Goal: Task Accomplishment & Management: Manage account settings

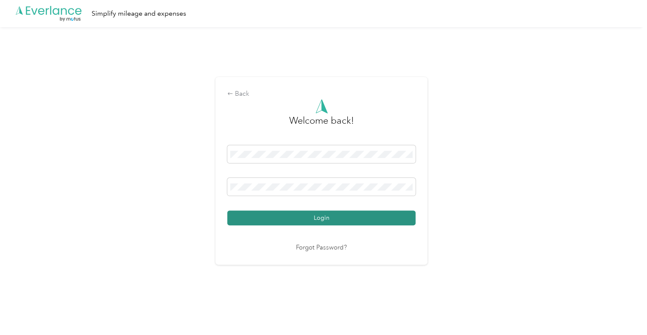
click at [298, 225] on button "Login" at bounding box center [321, 218] width 188 height 15
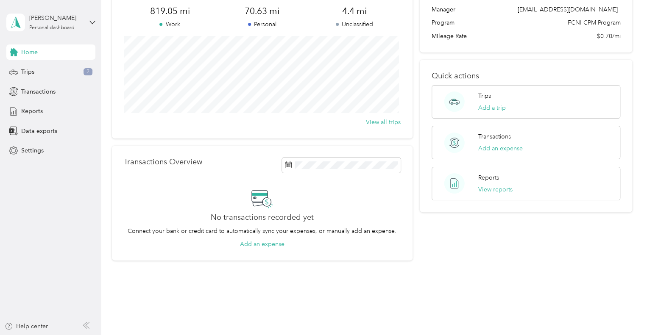
scroll to position [73, 0]
click at [575, 109] on div "Trips Add a trip" at bounding box center [526, 102] width 189 height 33
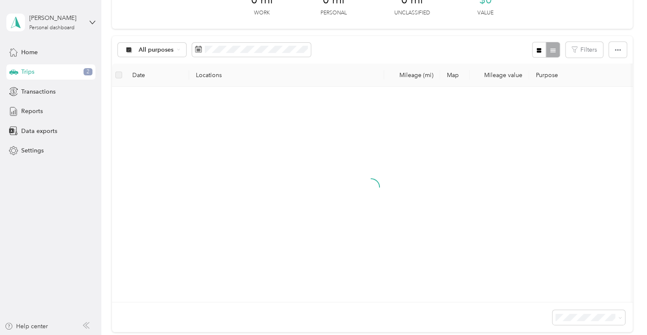
scroll to position [73, 0]
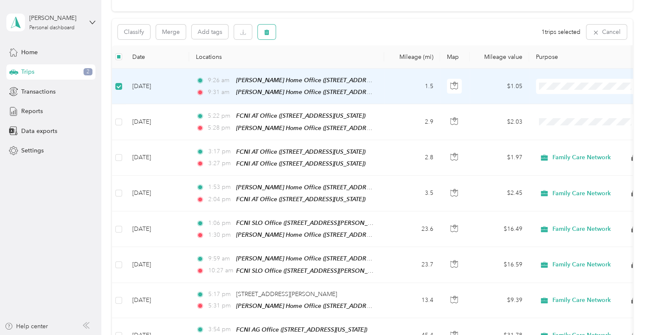
click at [265, 31] on icon "button" at bounding box center [266, 33] width 5 height 6
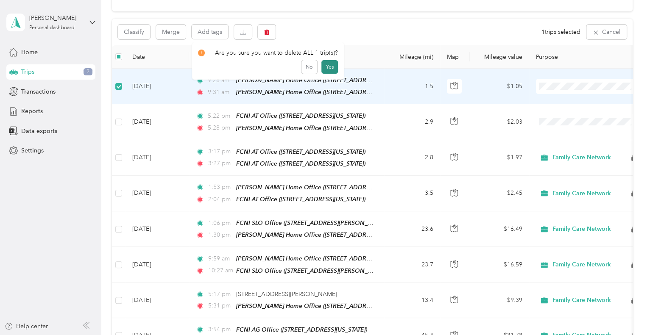
click at [331, 65] on button "Yes" at bounding box center [329, 67] width 17 height 14
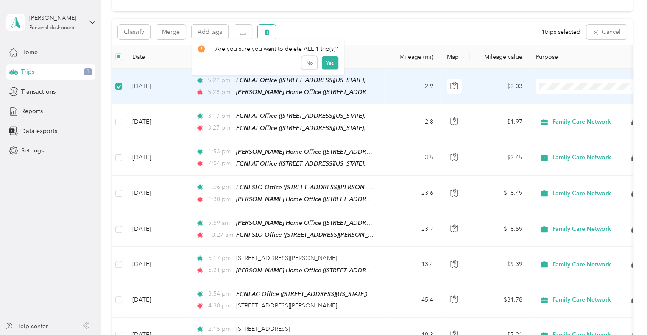
click at [264, 31] on icon "button" at bounding box center [267, 32] width 6 height 6
click at [306, 64] on button "No" at bounding box center [309, 67] width 16 height 14
